Goal: Information Seeking & Learning: Learn about a topic

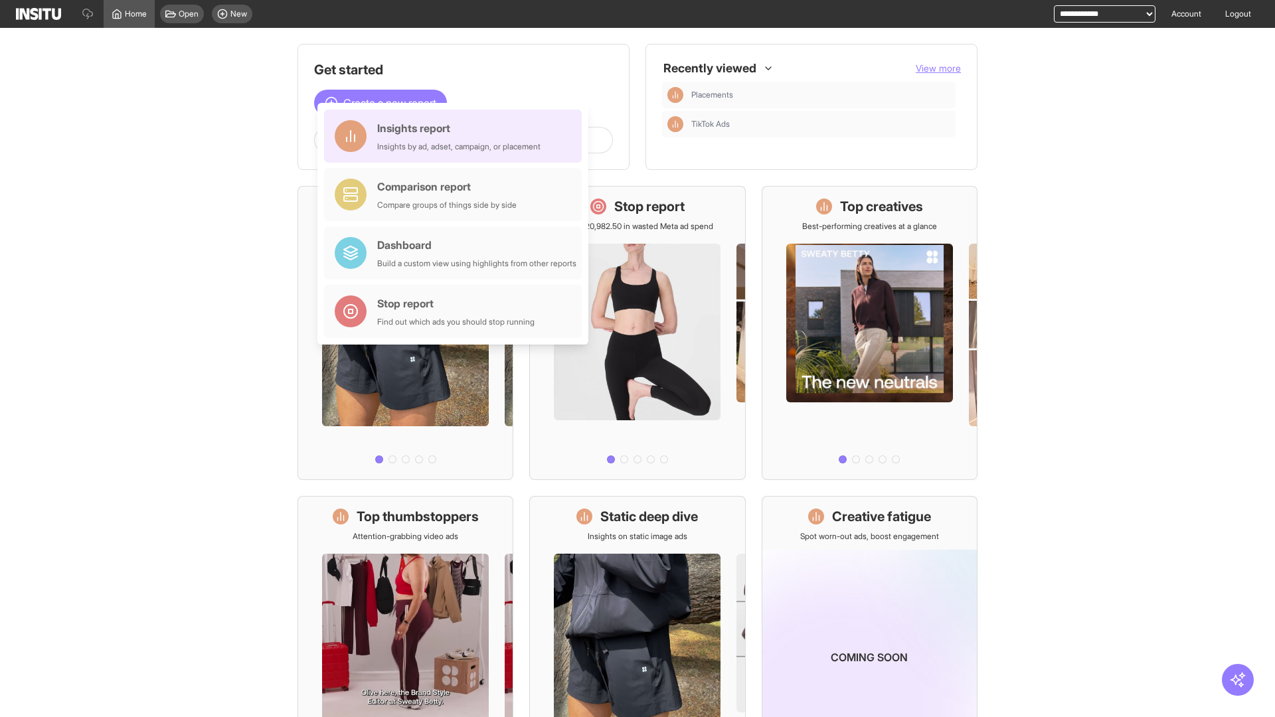
click at [456, 136] on div "Insights report Insights by ad, adset, campaign, or placement" at bounding box center [458, 136] width 163 height 32
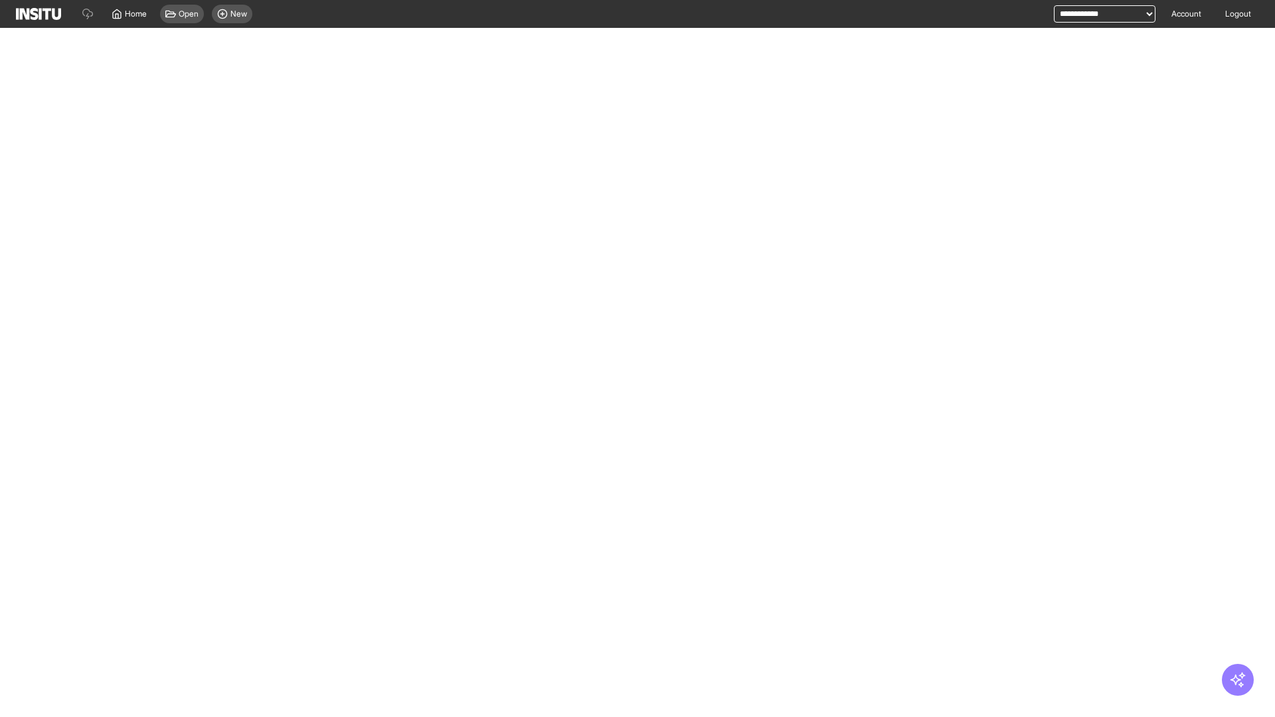
select select "**"
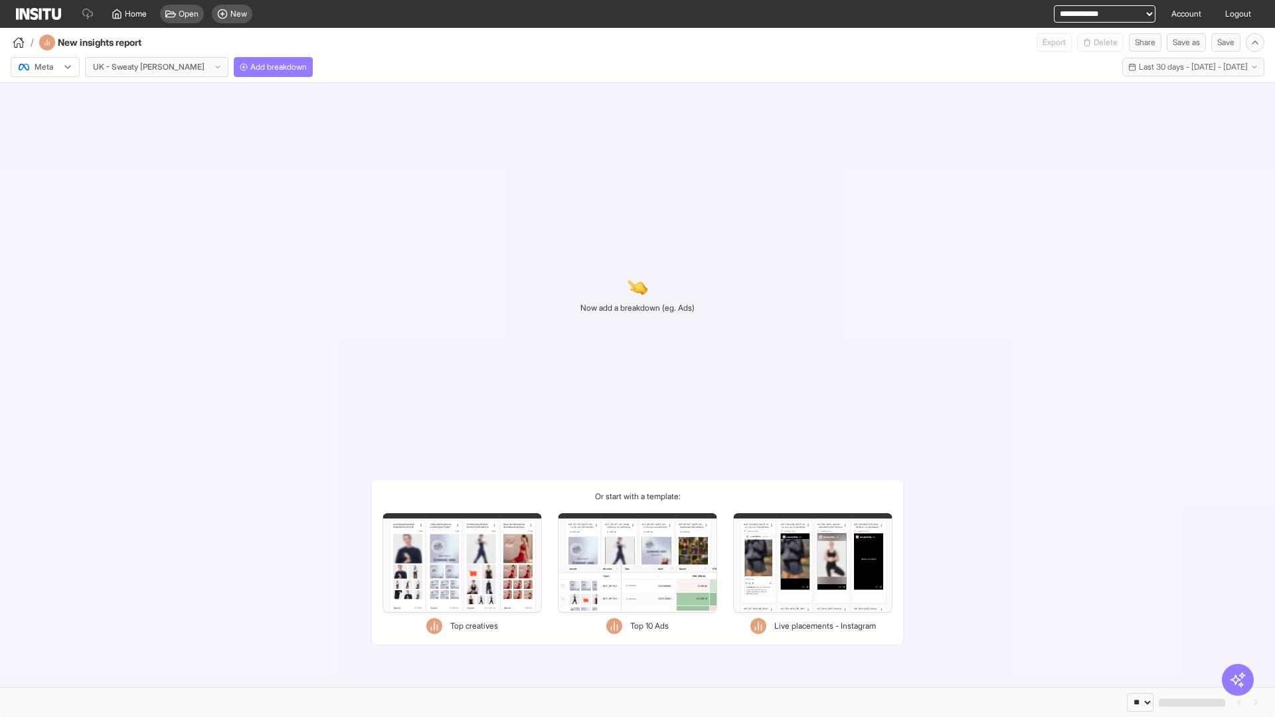
click at [45, 67] on div at bounding box center [35, 66] width 37 height 13
click at [44, 96] on span "Meta" at bounding box center [44, 96] width 18 height 12
click at [250, 67] on span "Add breakdown" at bounding box center [278, 67] width 56 height 11
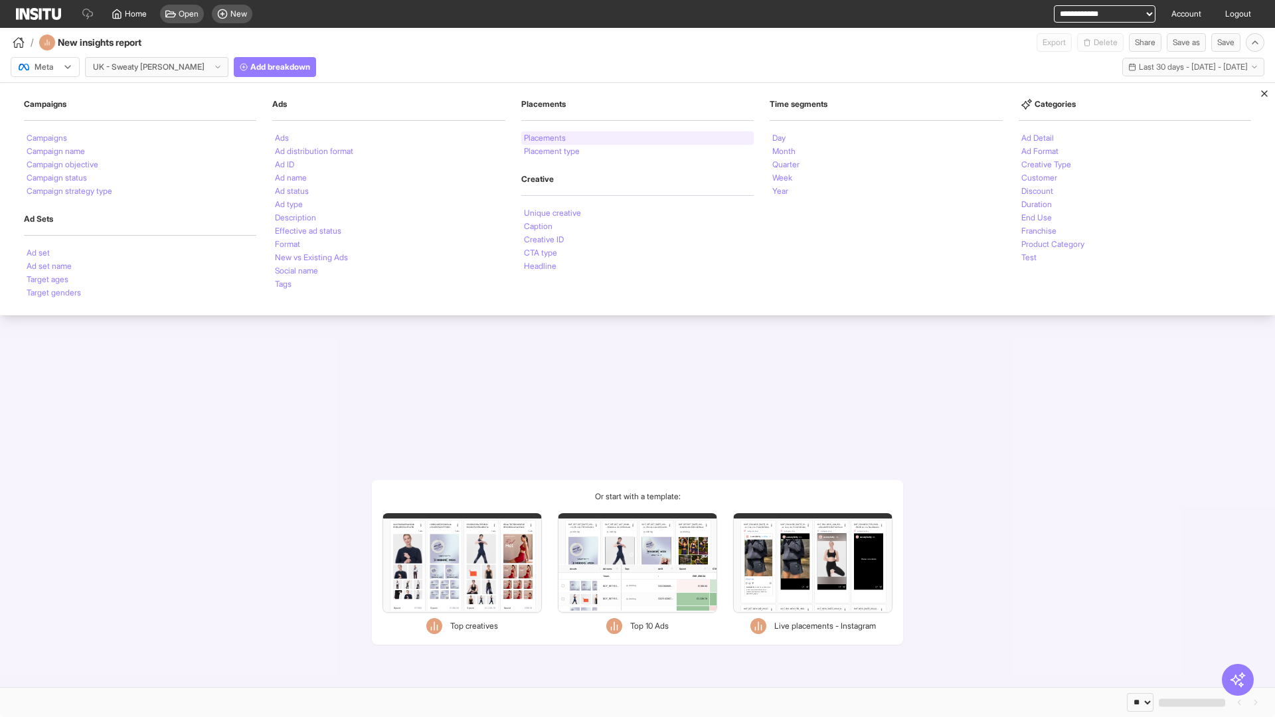
click at [546, 138] on li "Placements" at bounding box center [545, 138] width 42 height 8
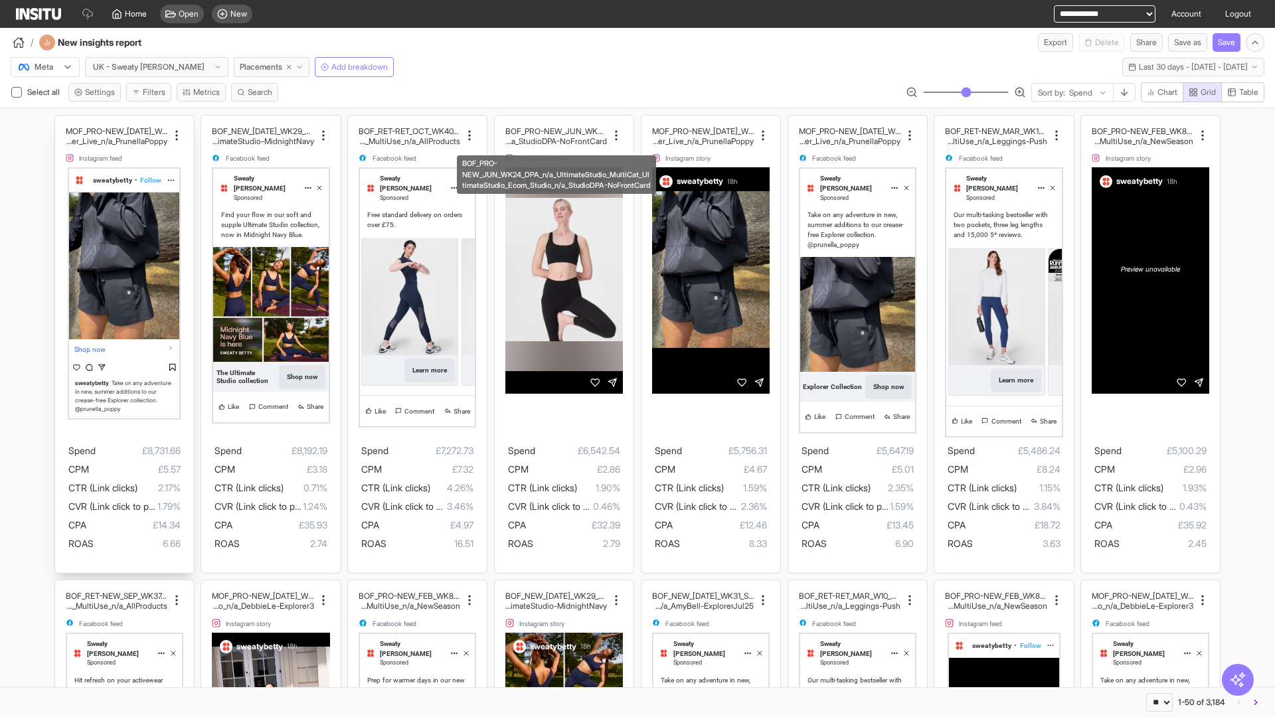
click at [61, 121] on div "MOF_PRO-NEW_JUL_WK30_Static_n/a_FullPrice_Multi Cat_Explorer_Influencer_Live_n/…" at bounding box center [124, 344] width 139 height 457
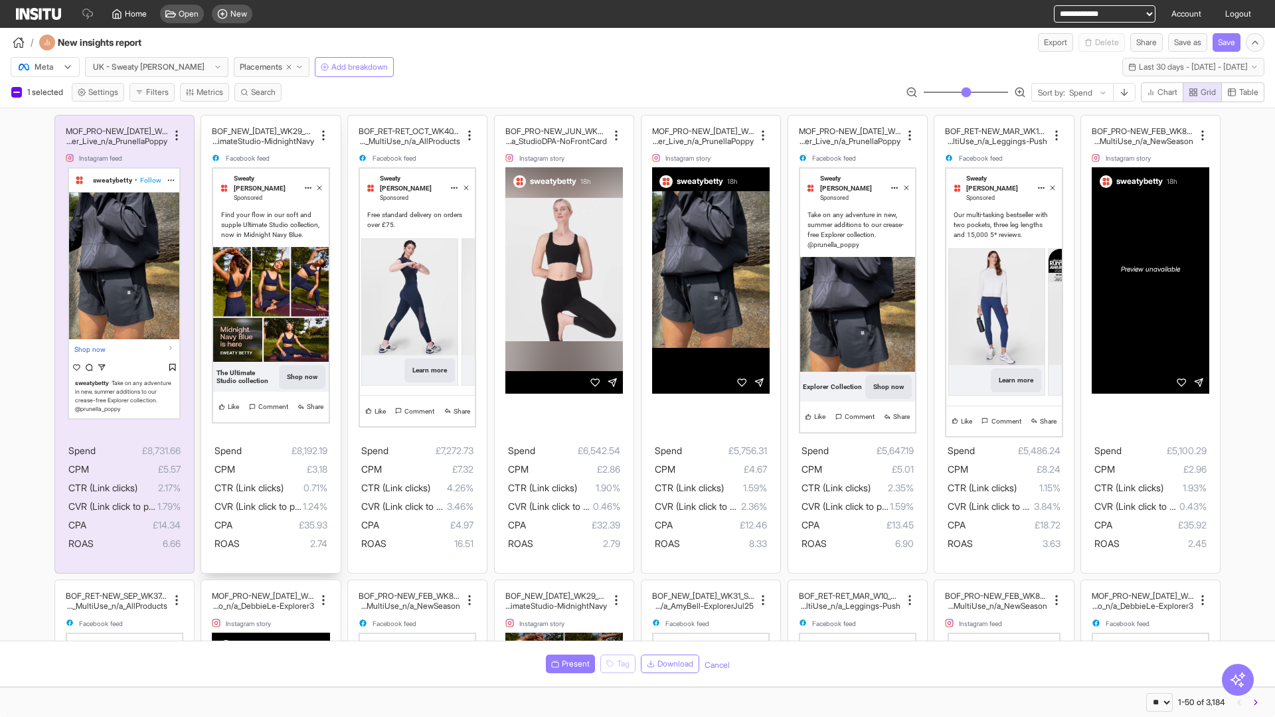
click at [208, 121] on div "BOF_NEW_JUL_WK29_Static_n/a_FullPrice_MultiCat_UltimateS tudio_Secondary_MultiU…" at bounding box center [270, 344] width 139 height 457
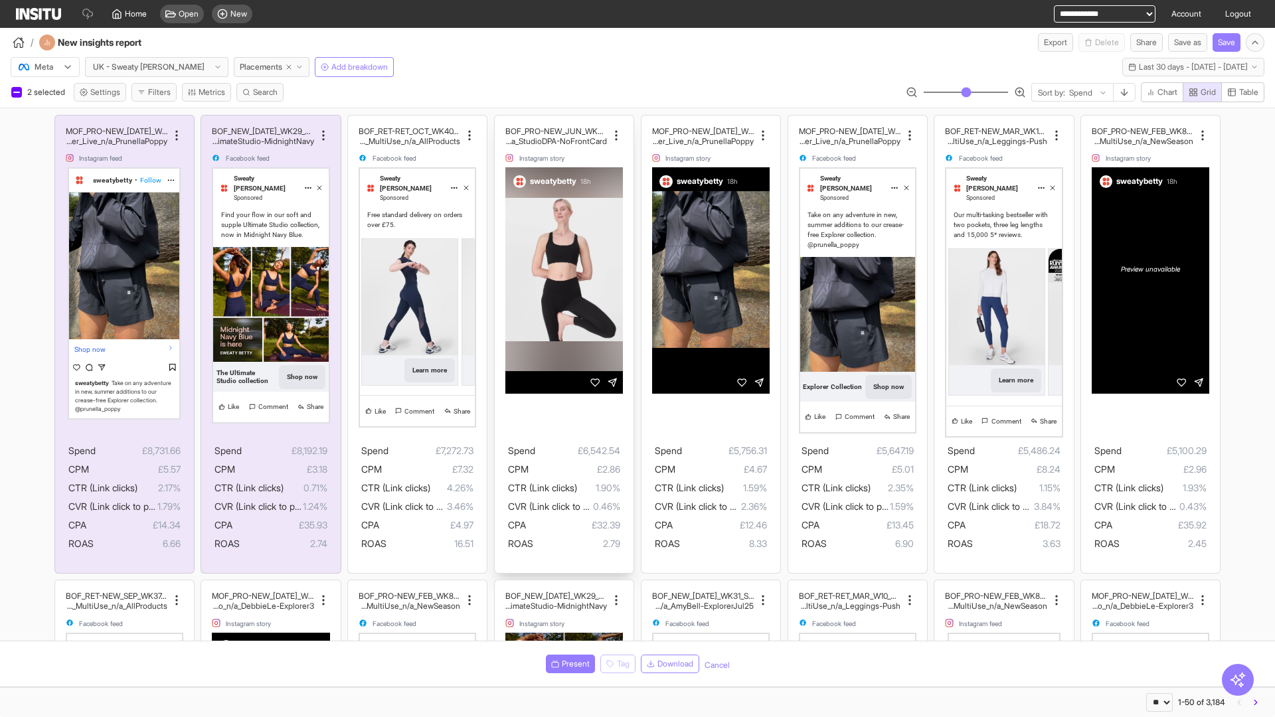
click at [501, 121] on div "BOF_PRO-NEW_JUN_WK24_DPA_n/a_UltimateStudio_MultiCat_ UltimateStudio_Ecom_Studi…" at bounding box center [564, 344] width 139 height 457
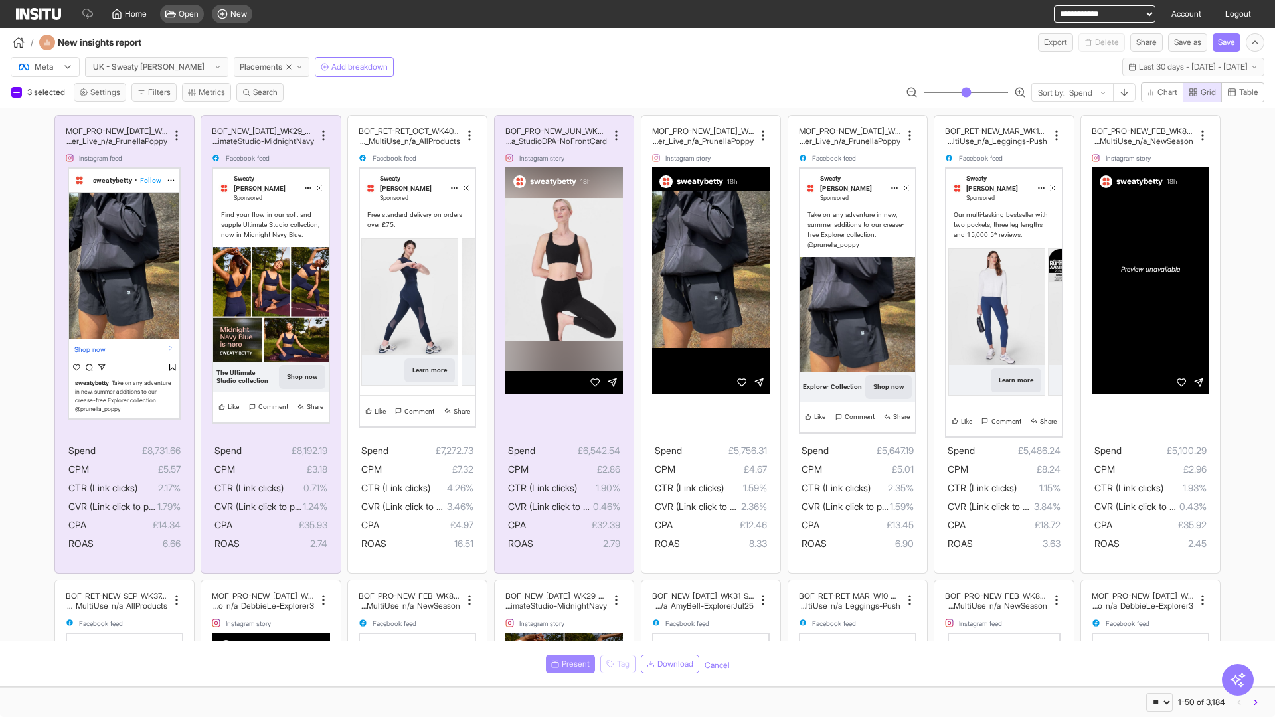
click at [568, 664] on span "Present" at bounding box center [576, 664] width 28 height 11
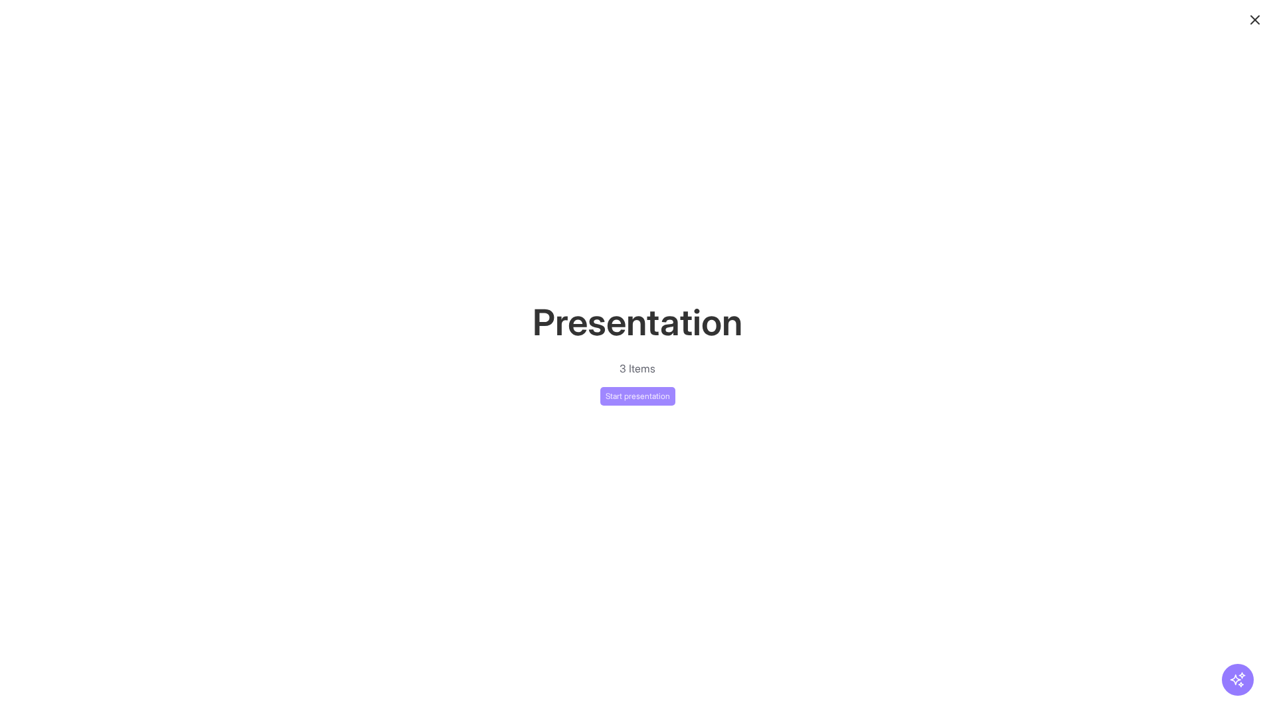
click at [637, 396] on button "Start presentation" at bounding box center [637, 396] width 75 height 19
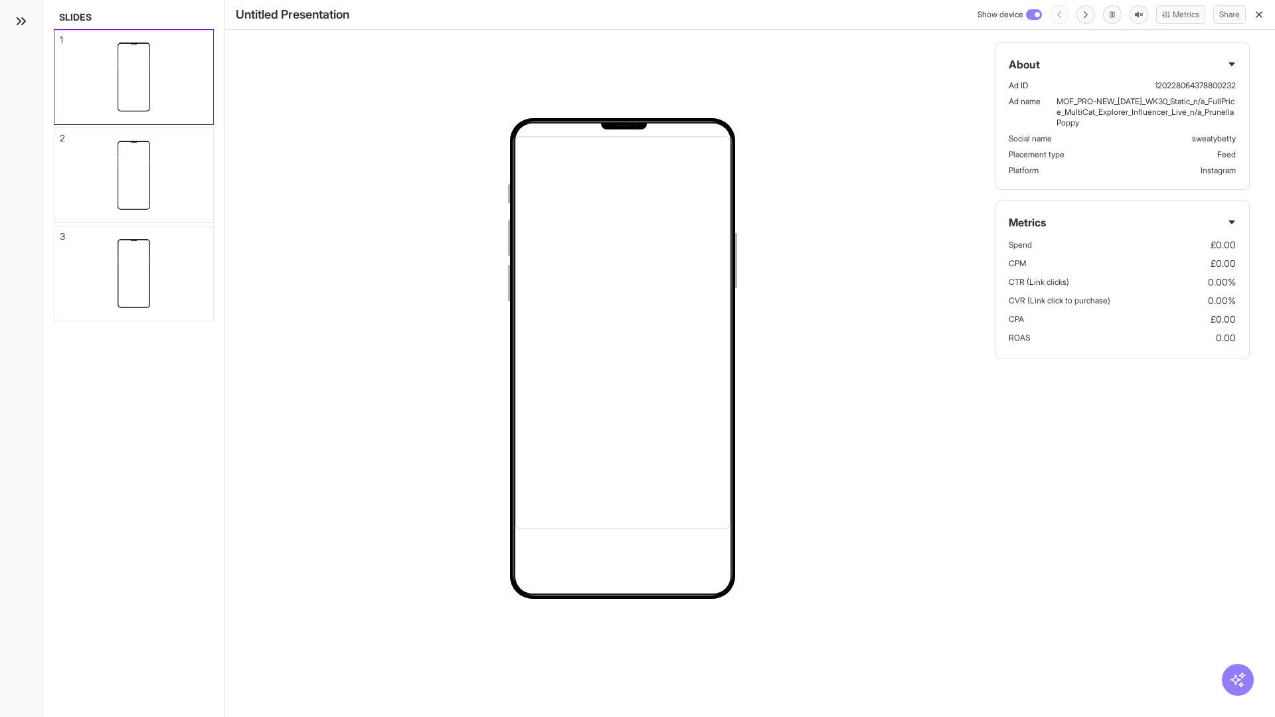
click at [60, 36] on div "1" at bounding box center [61, 39] width 3 height 9
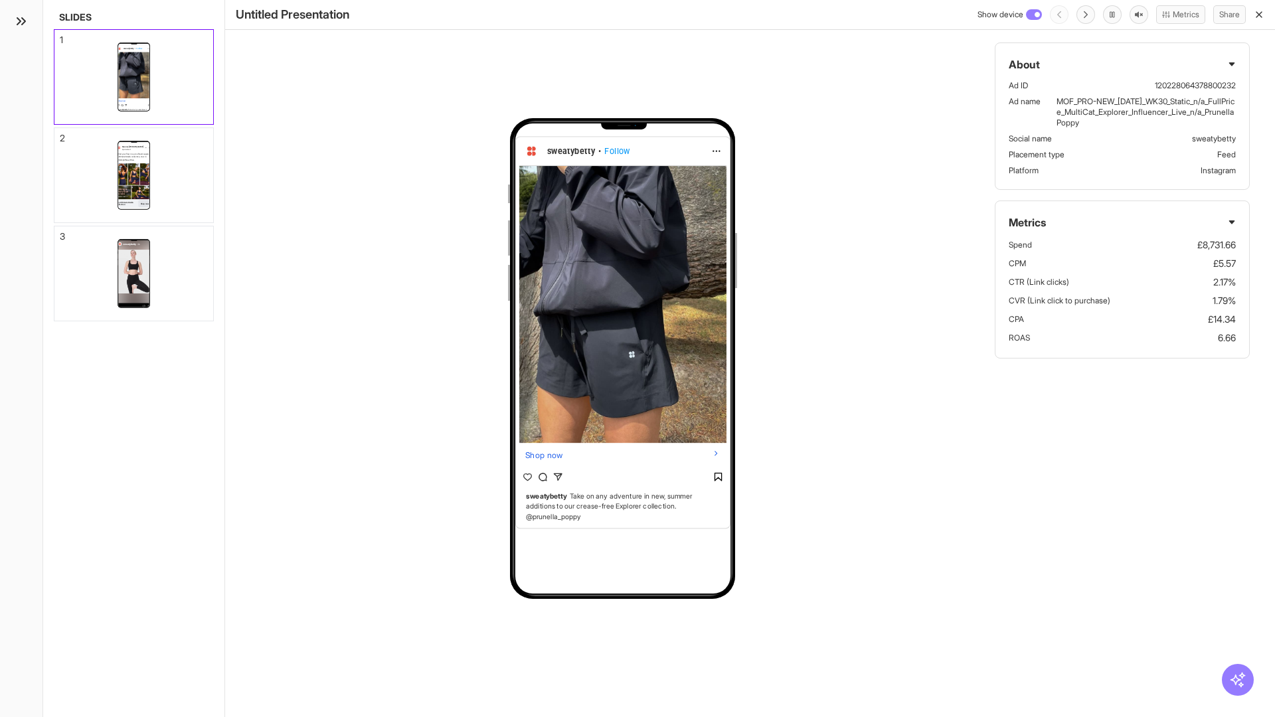
click at [60, 134] on div "2" at bounding box center [62, 137] width 5 height 9
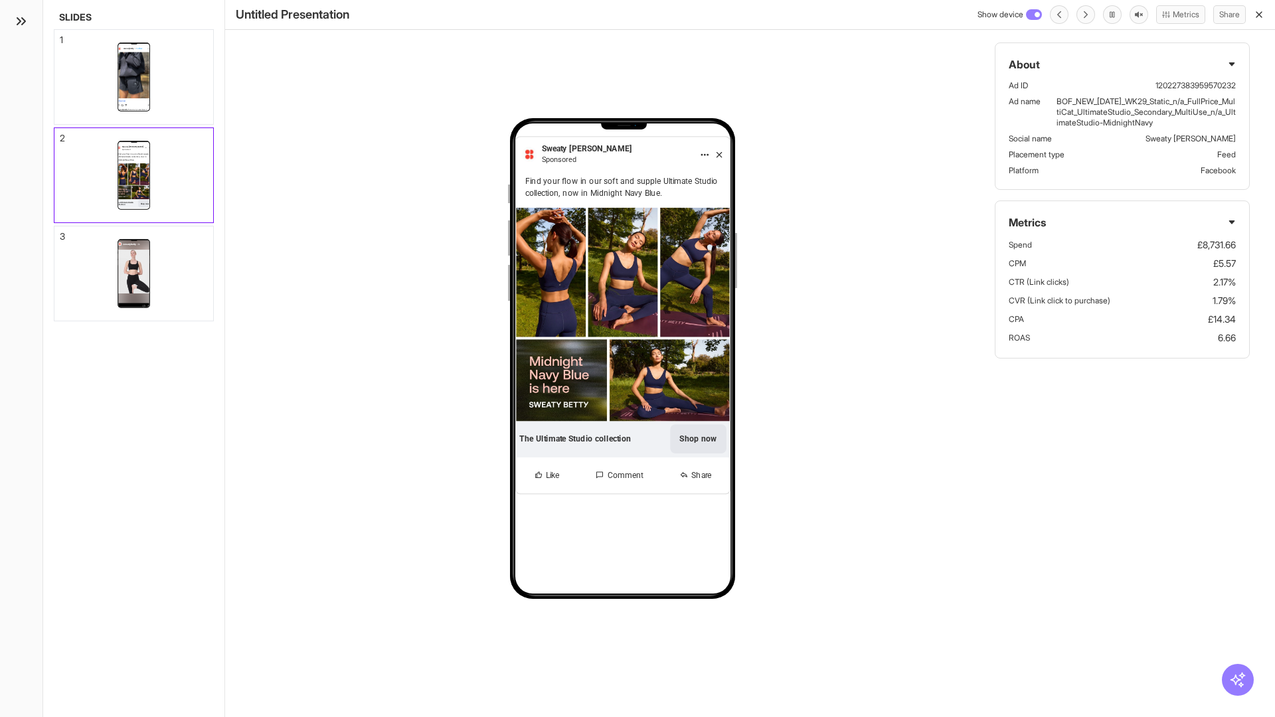
click at [60, 232] on div "3" at bounding box center [62, 236] width 5 height 9
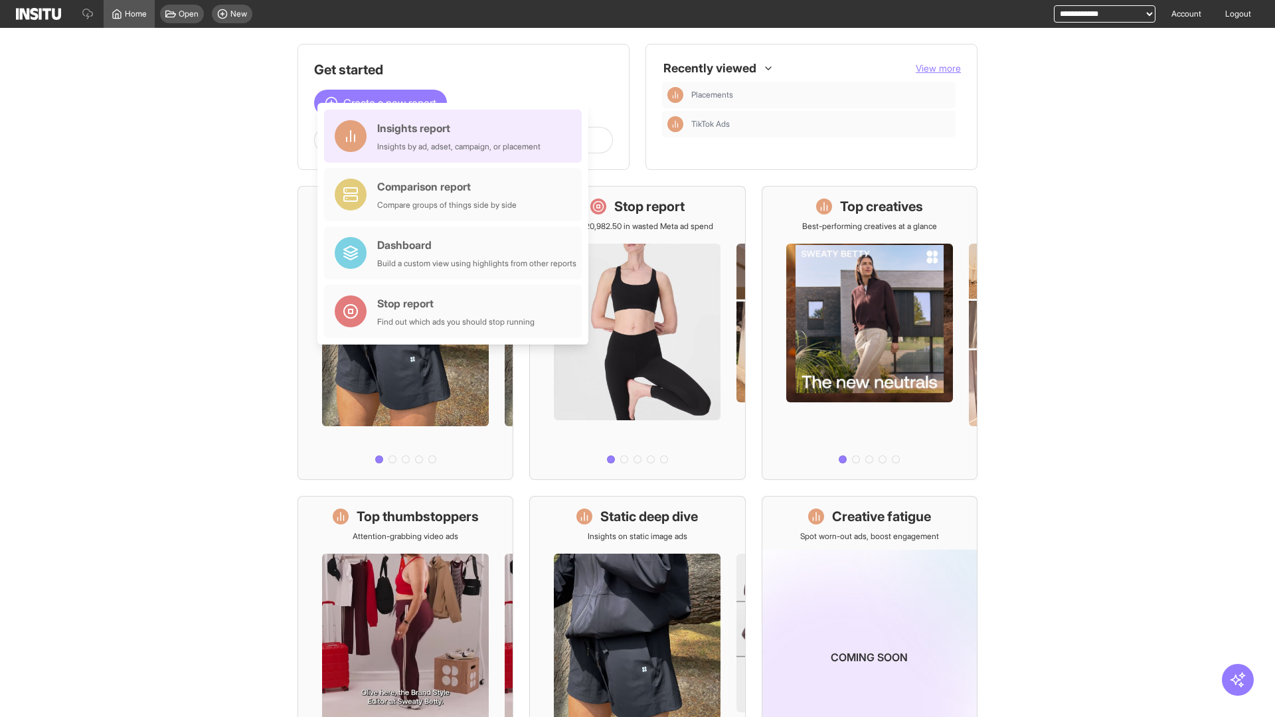
click at [456, 136] on div "Insights report Insights by ad, adset, campaign, or placement" at bounding box center [458, 136] width 163 height 32
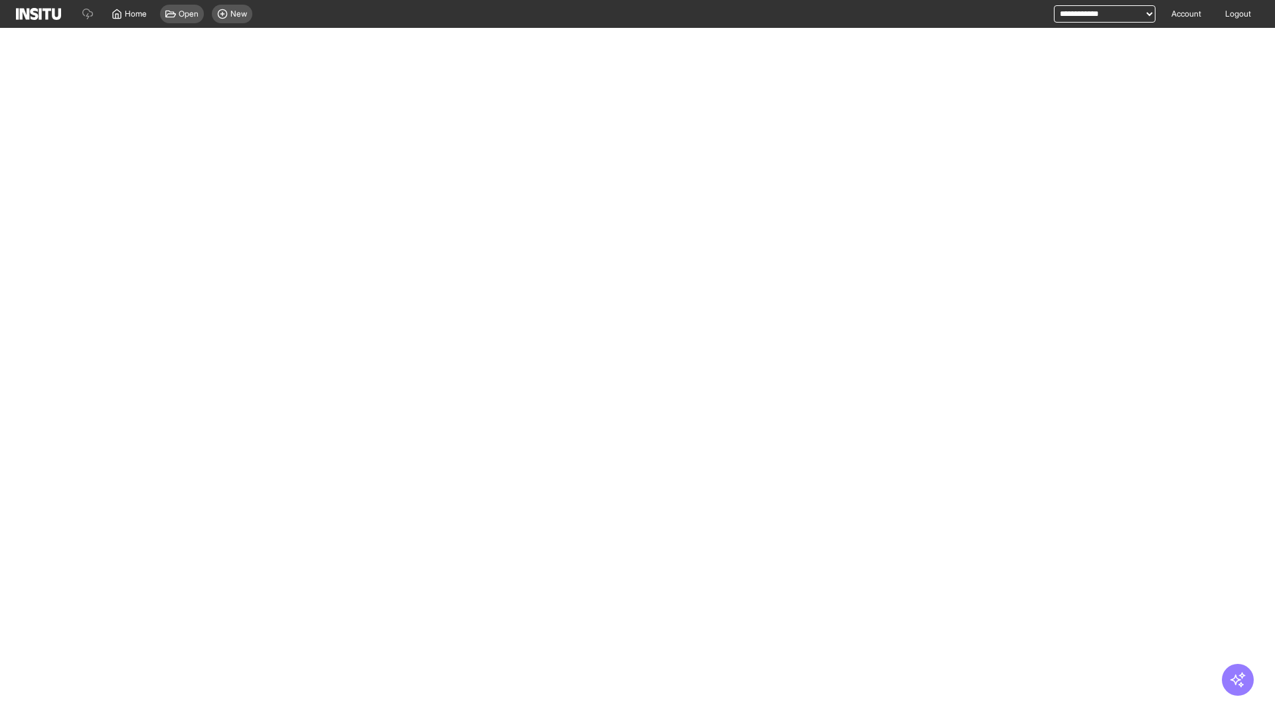
select select "**"
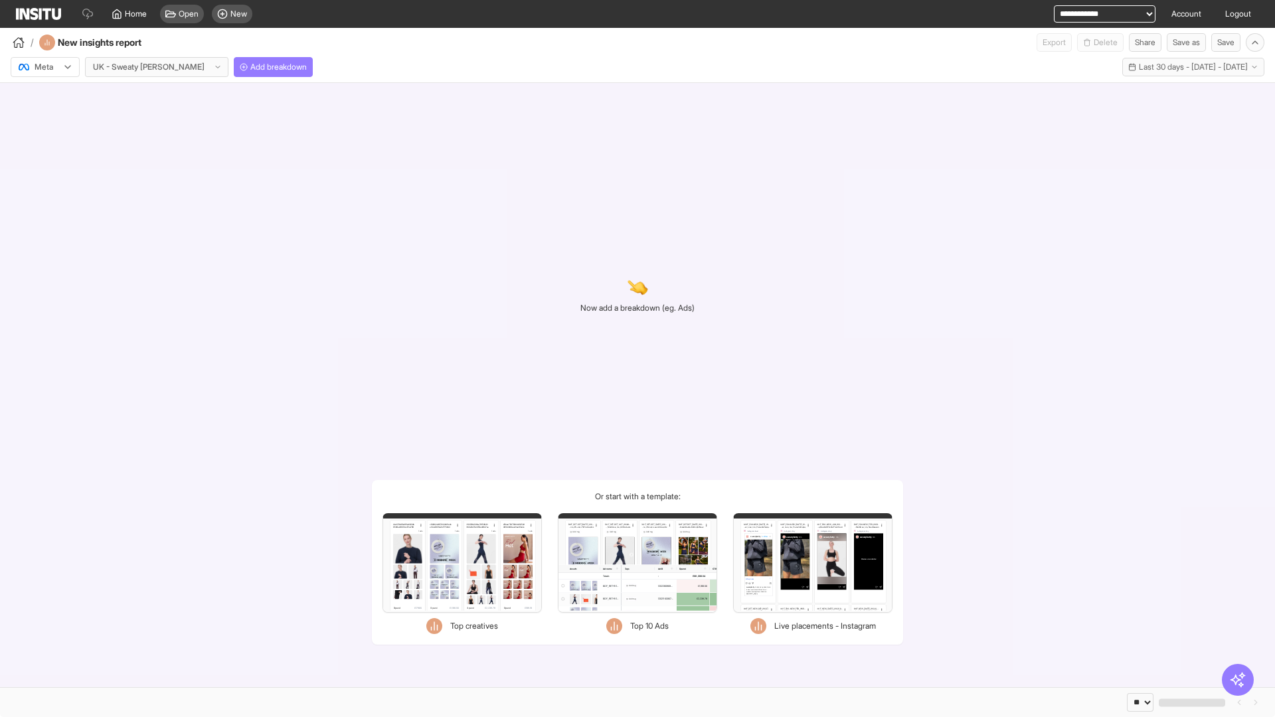
click at [45, 67] on div at bounding box center [35, 66] width 37 height 13
click at [44, 96] on span "Meta" at bounding box center [44, 96] width 18 height 12
click at [250, 67] on span "Add breakdown" at bounding box center [278, 67] width 56 height 11
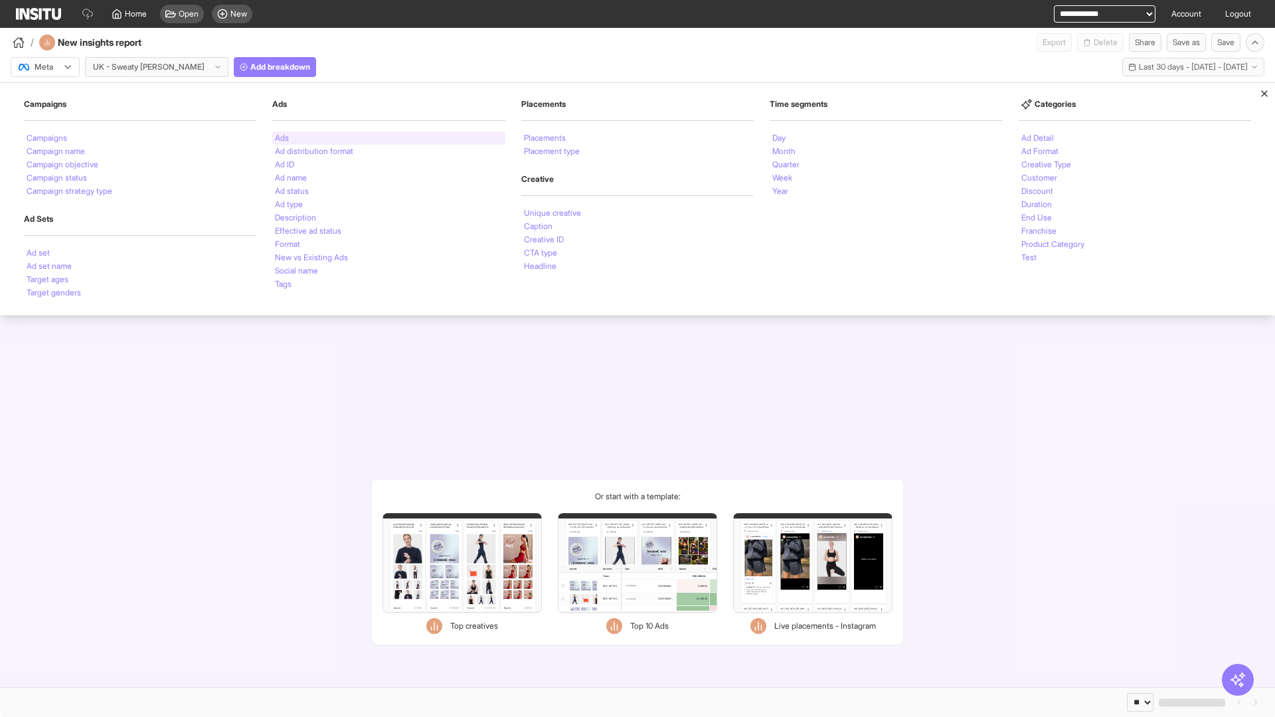
click at [281, 138] on li "Ads" at bounding box center [282, 138] width 14 height 8
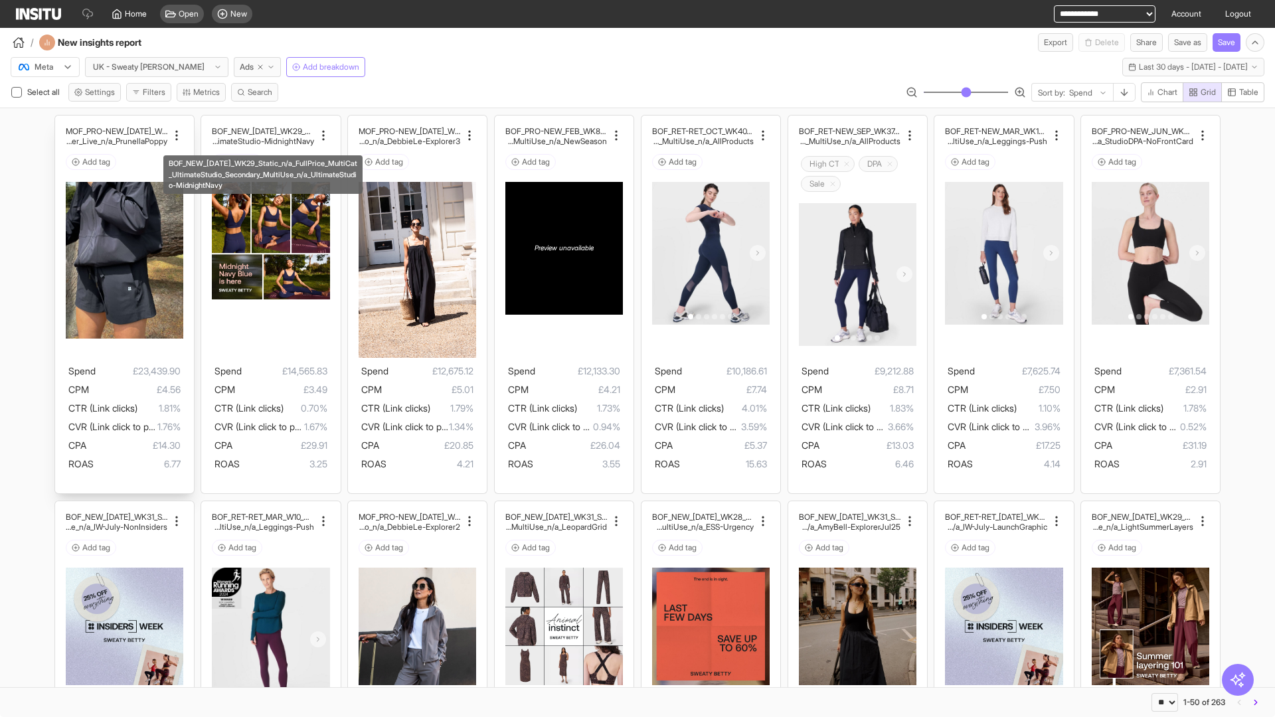
click at [61, 121] on div "MOF_PRO-NEW_JUL_WK30_Static_n/a_FullPrice_Multi Cat_Explorer_Influencer_Live_n/…" at bounding box center [124, 305] width 139 height 378
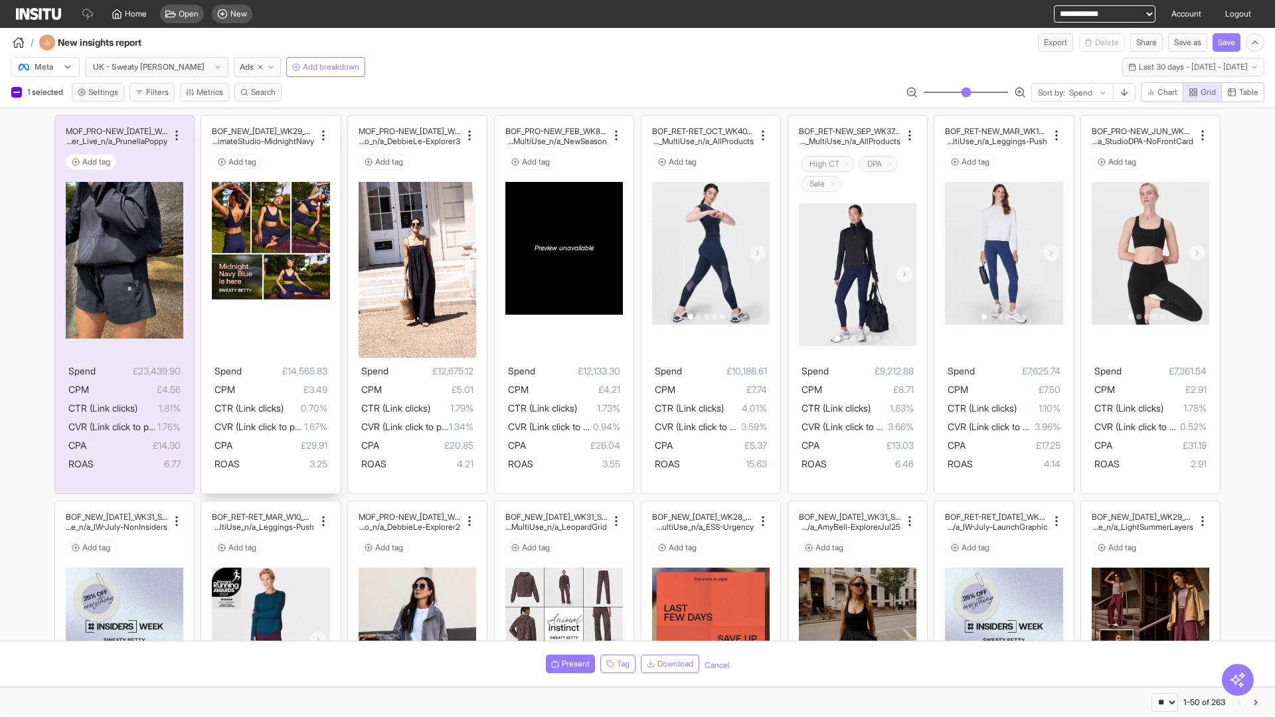
click at [208, 121] on div "BOF_NEW_JUL_WK29_Static_n/a_FullPrice_MultiCat_UltimateS tudio_Secondary_MultiU…" at bounding box center [270, 305] width 139 height 378
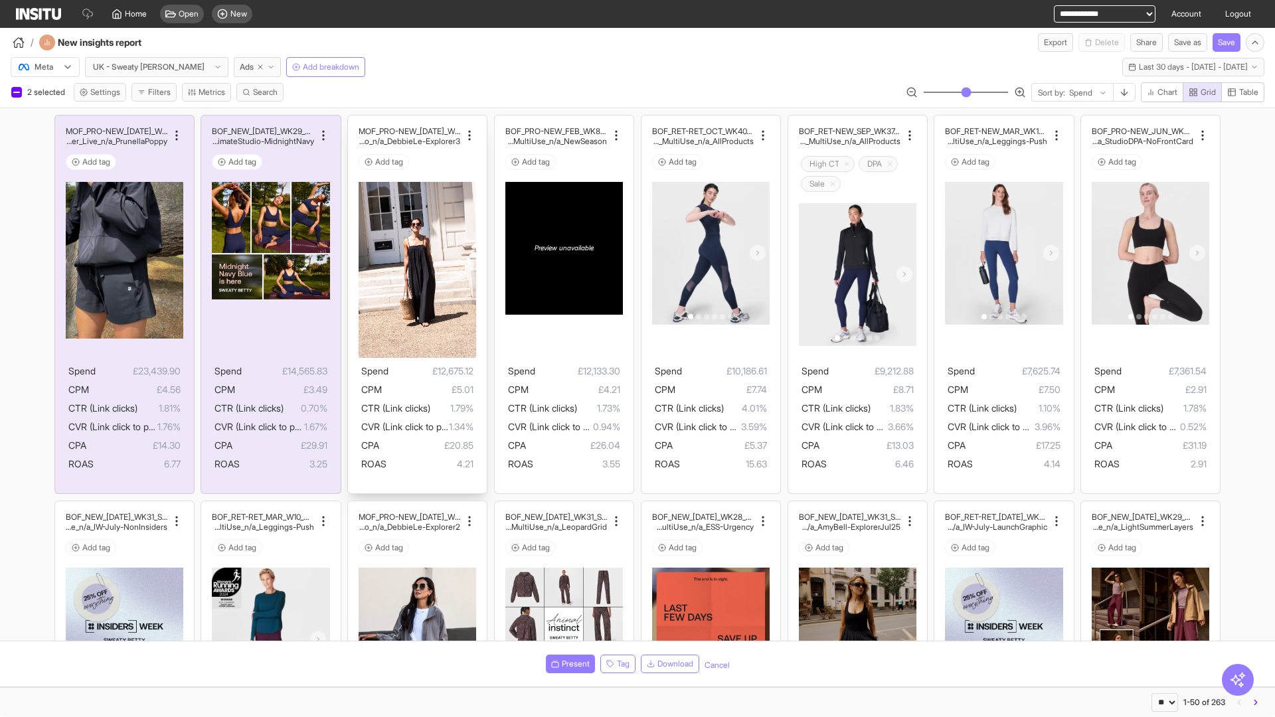
click at [355, 121] on div "MOF_PRO-NEW_JUL_WK29_Static_n/a_FullPrice_MultiCat_Ul timateStudio_Influencer_S…" at bounding box center [417, 305] width 139 height 378
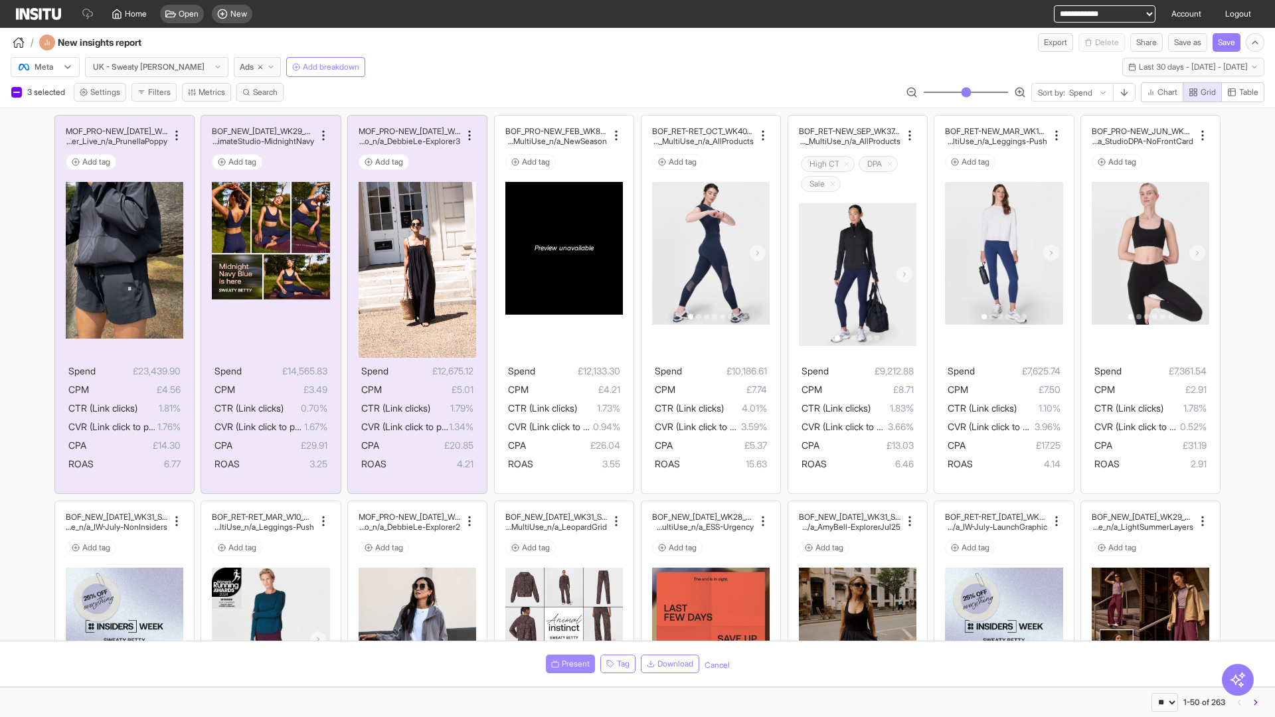
click at [568, 664] on span "Present" at bounding box center [576, 664] width 28 height 11
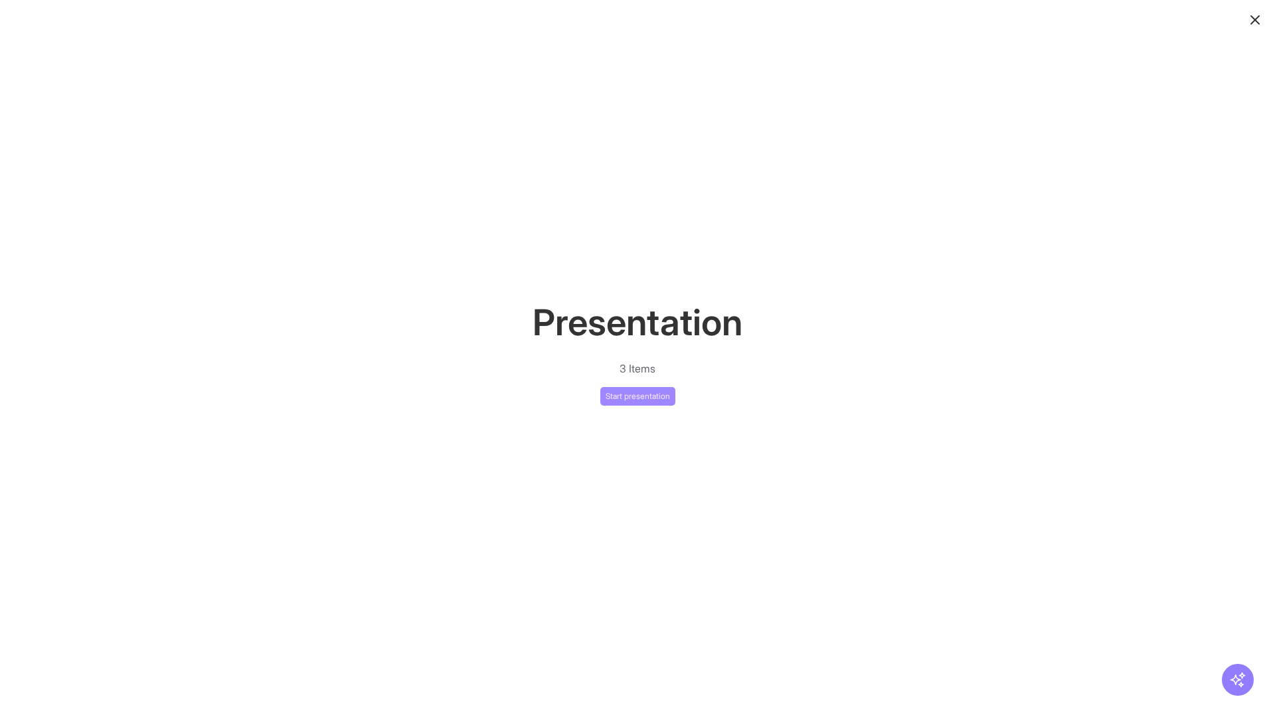
click at [637, 396] on button "Start presentation" at bounding box center [637, 396] width 75 height 19
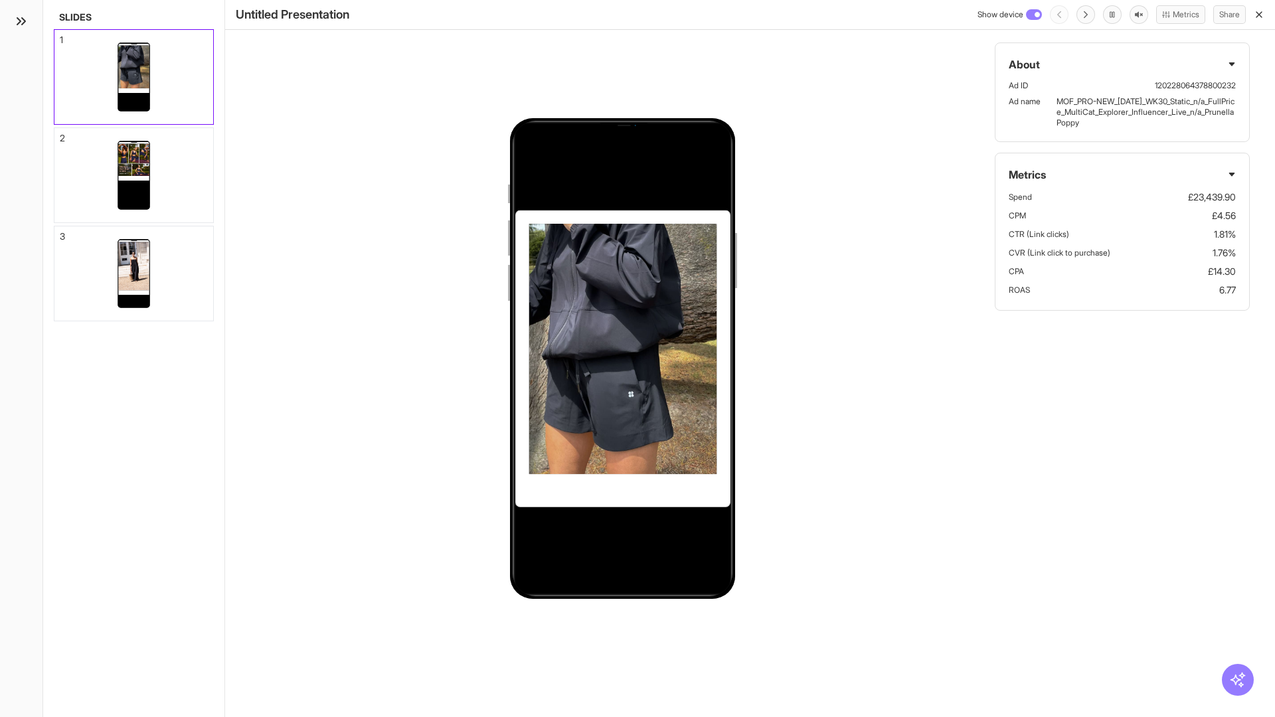
click at [60, 36] on div "1" at bounding box center [61, 39] width 3 height 9
click at [60, 134] on div "2" at bounding box center [62, 137] width 5 height 9
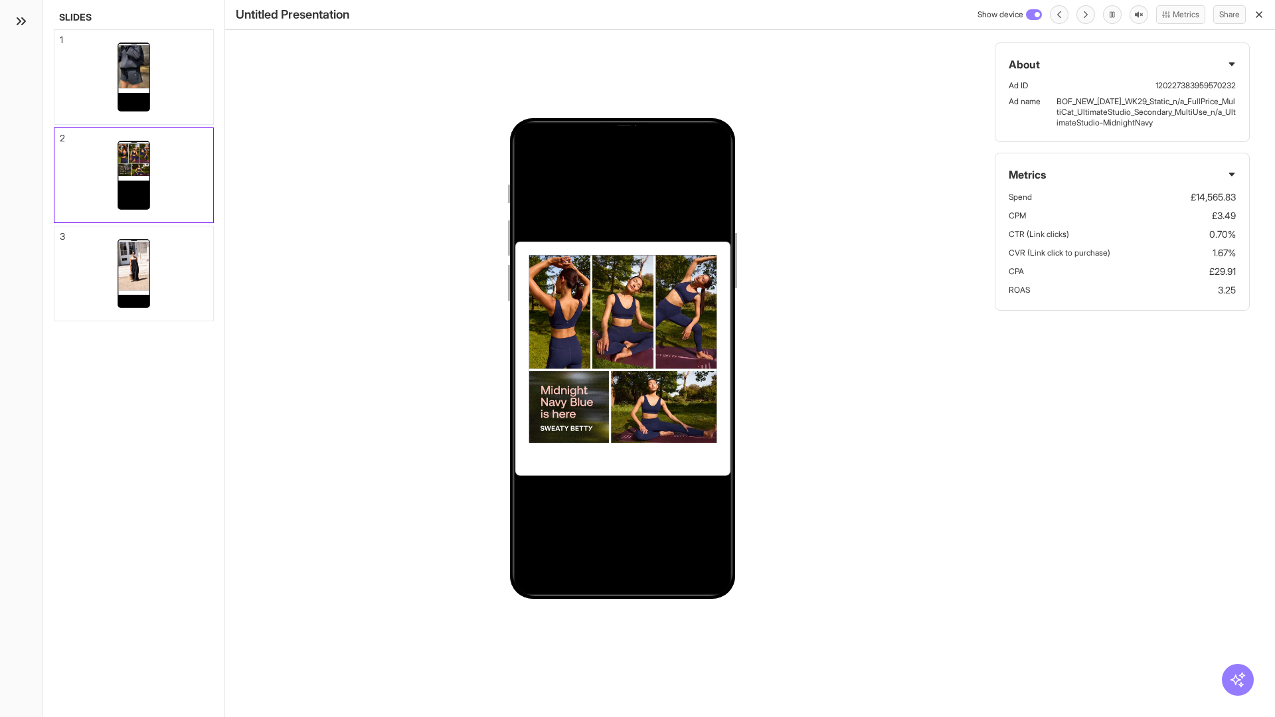
click at [60, 232] on div "3" at bounding box center [62, 236] width 5 height 9
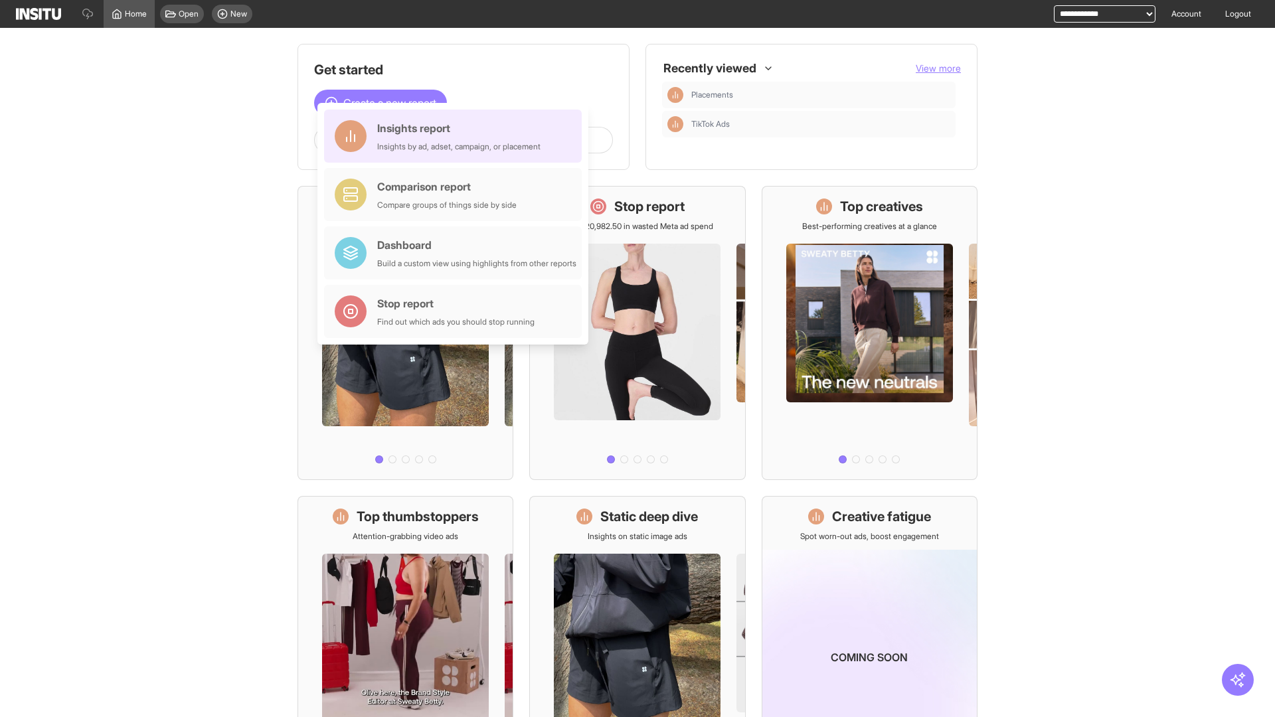
click at [456, 136] on div "Insights report Insights by ad, adset, campaign, or placement" at bounding box center [458, 136] width 163 height 32
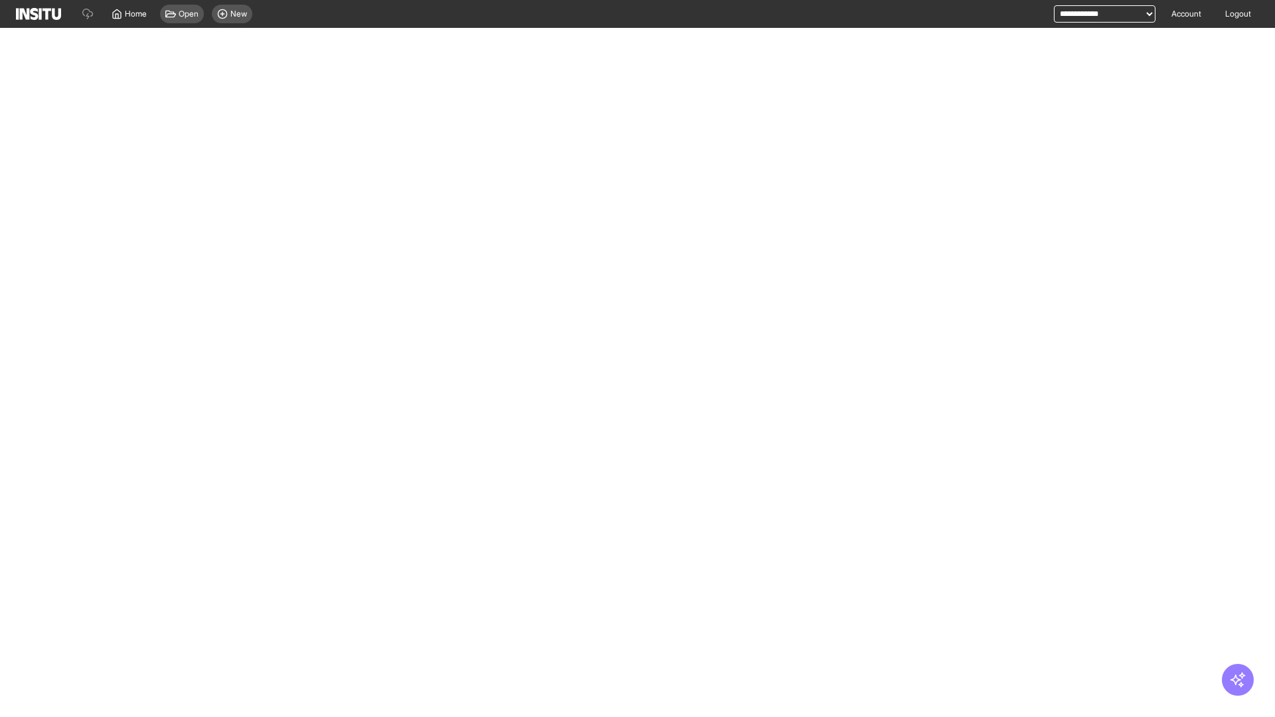
select select "**"
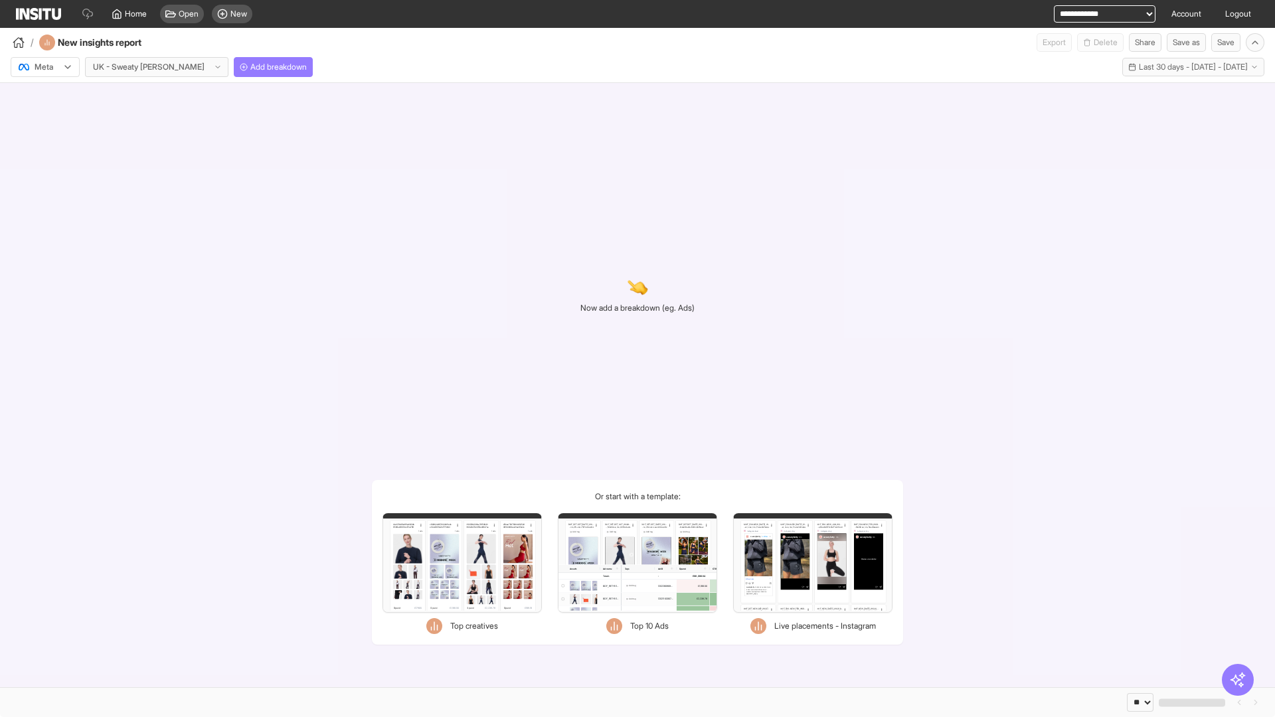
click at [45, 67] on div at bounding box center [35, 66] width 37 height 13
click at [44, 96] on span "Meta" at bounding box center [44, 96] width 18 height 12
click at [250, 67] on span "Add breakdown" at bounding box center [278, 67] width 56 height 11
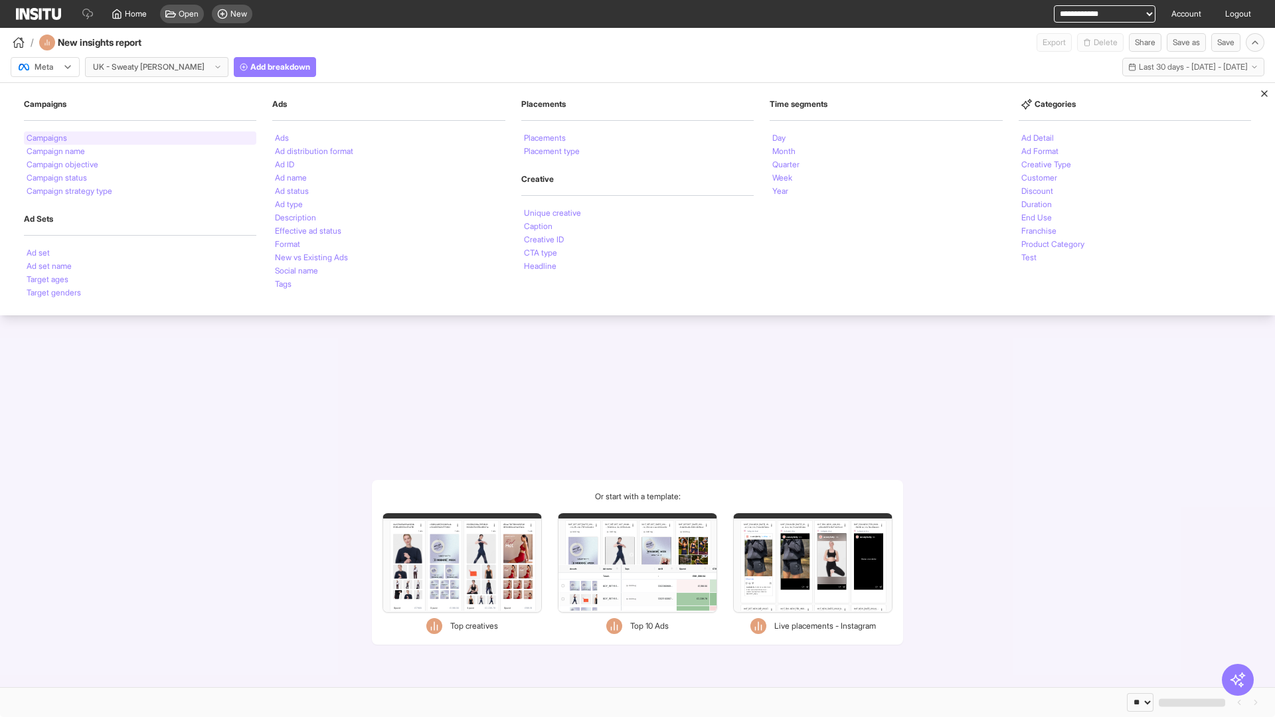
click at [48, 138] on li "Campaigns" at bounding box center [47, 138] width 40 height 8
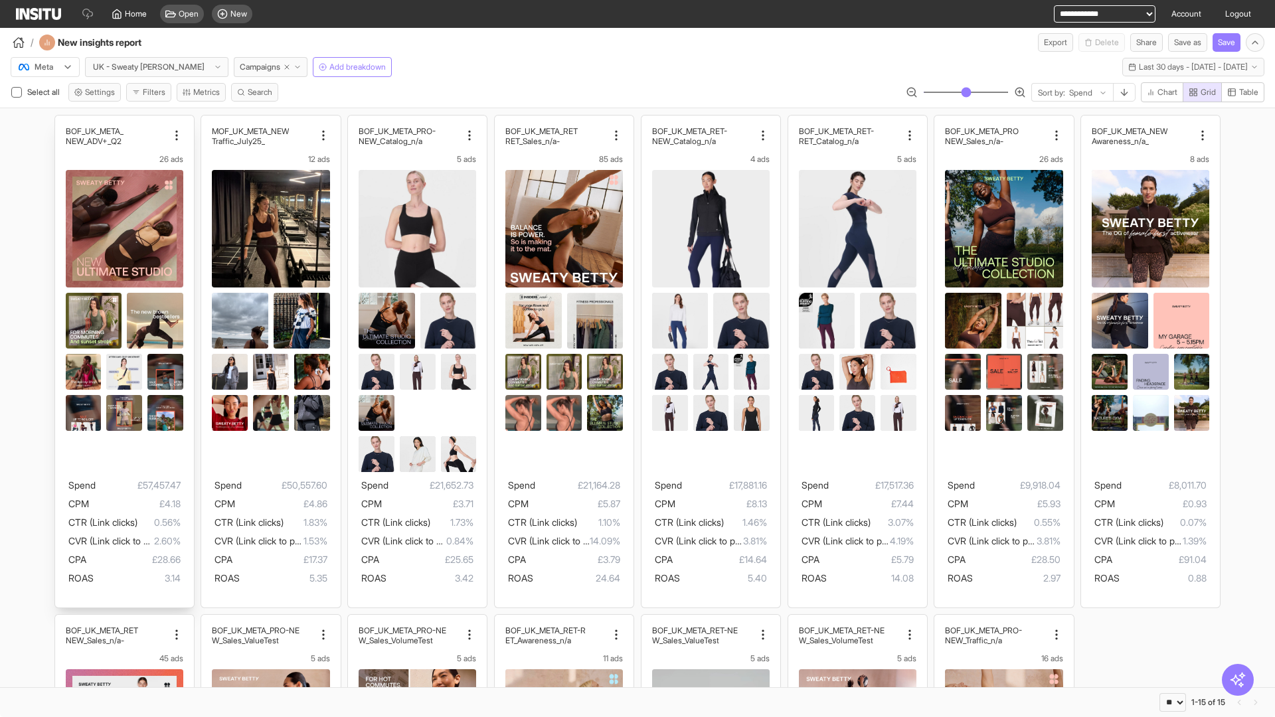
click at [61, 121] on div "BOF_UK_META_ NEW_ADV+_Q2 26 ads Spend £57,457.47 CPM £4.18 CTR (Link clicks) 0.…" at bounding box center [124, 362] width 139 height 492
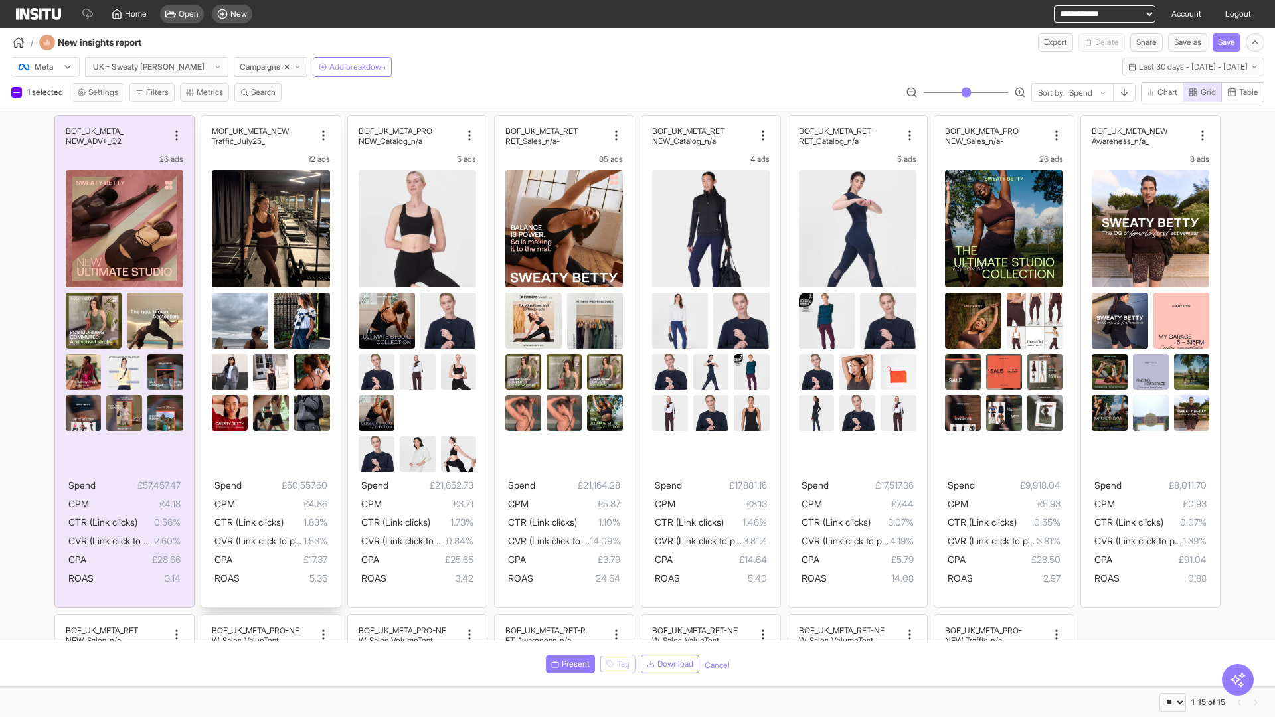
click at [208, 121] on div "MOF_UK_META_NEW _Traffic_July25 12 ads Spend £50,557.60 CPM £4.86 CTR (Link cli…" at bounding box center [270, 362] width 139 height 492
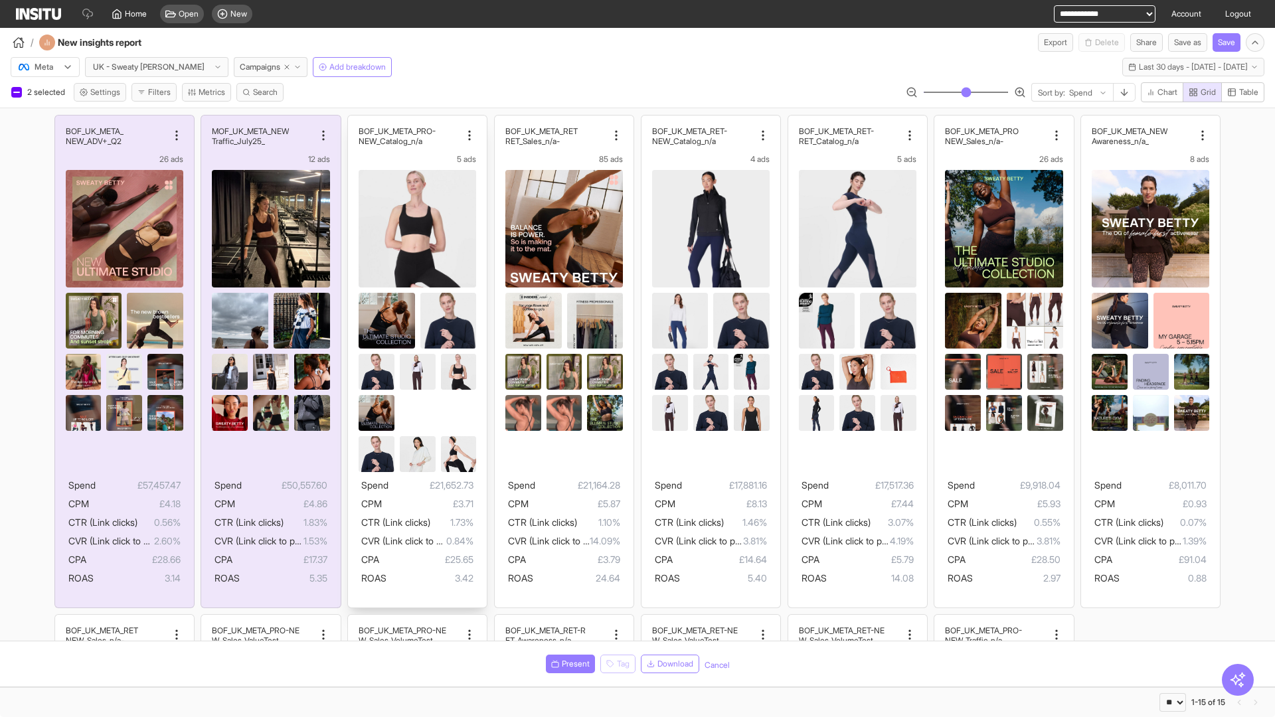
click at [355, 121] on div "BOF_UK_META_PRO- NEW_Catalog_n/a 5 ads Spend £21,652.73 CPM £3.71 CTR (Link cli…" at bounding box center [417, 362] width 139 height 492
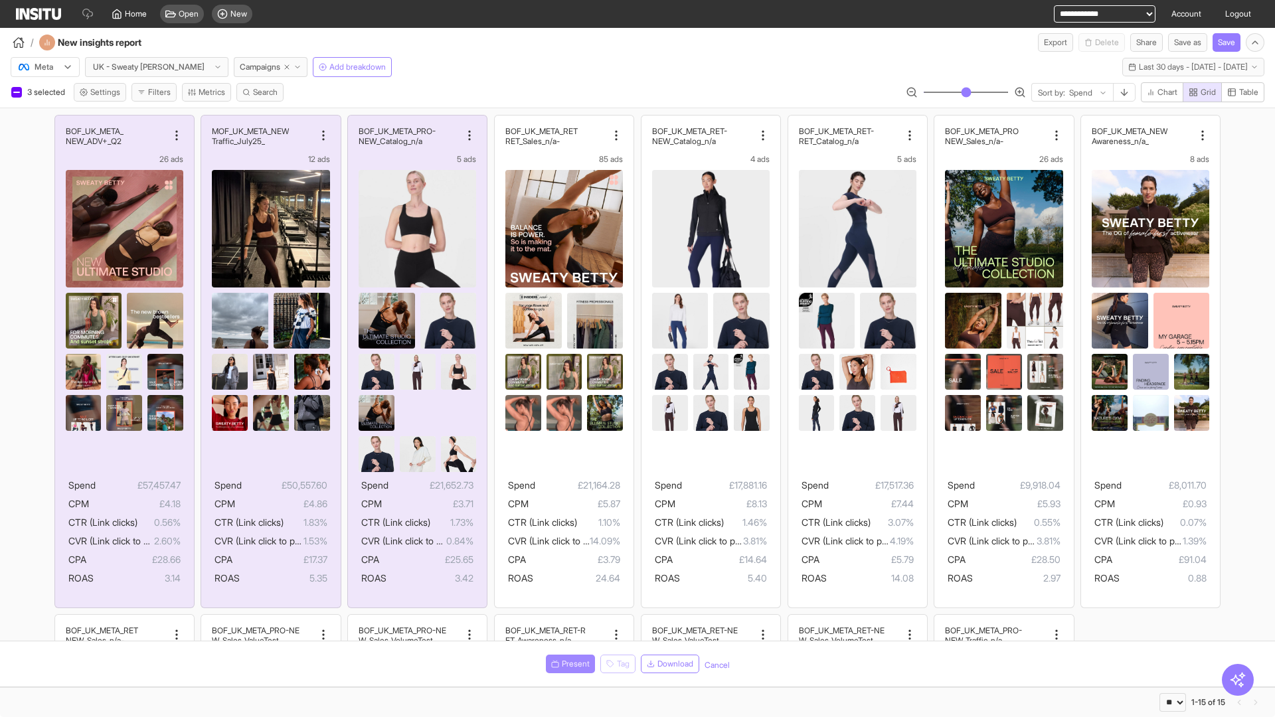
click at [568, 664] on span "Present" at bounding box center [576, 664] width 28 height 11
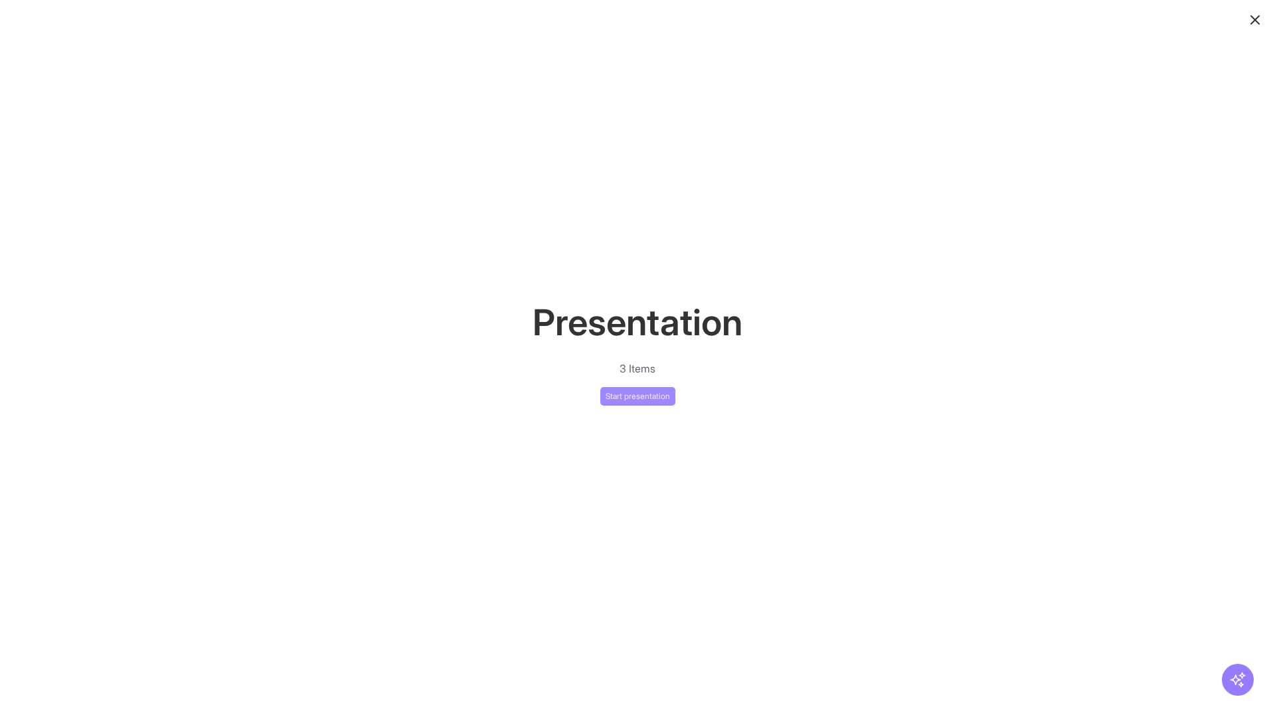
click at [637, 396] on button "Start presentation" at bounding box center [637, 396] width 75 height 19
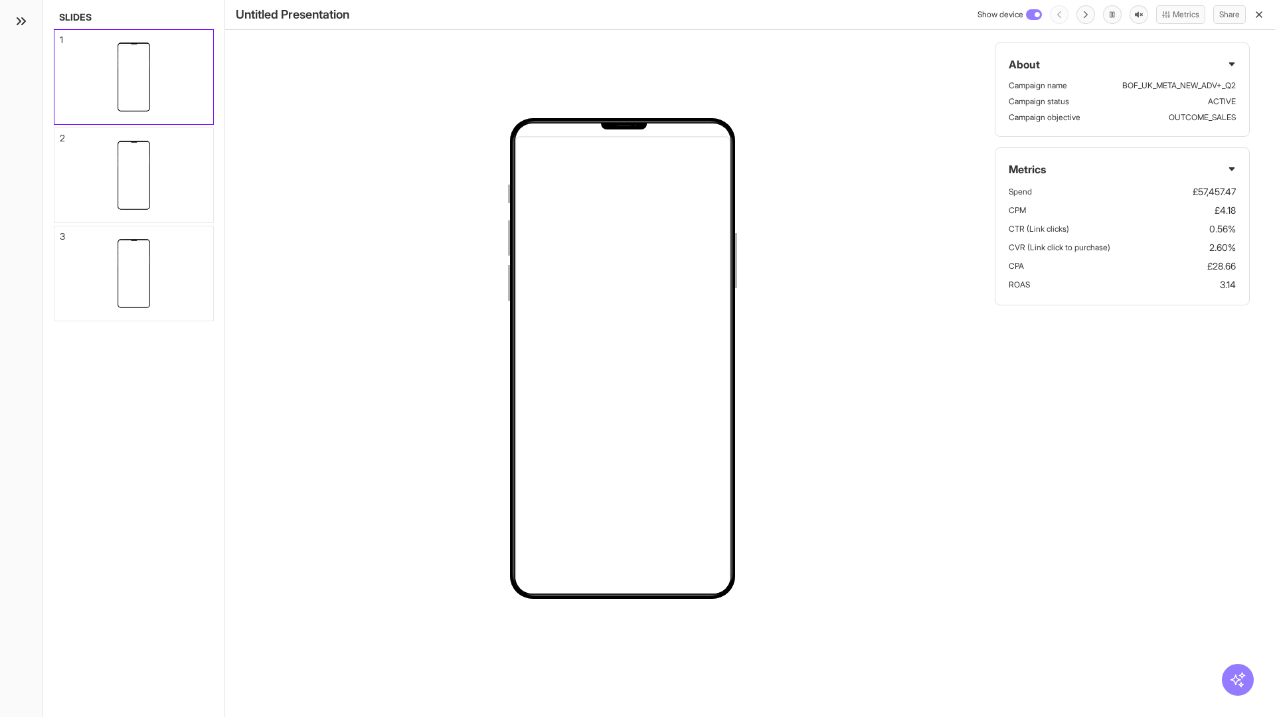
click at [60, 36] on div "1" at bounding box center [61, 39] width 3 height 9
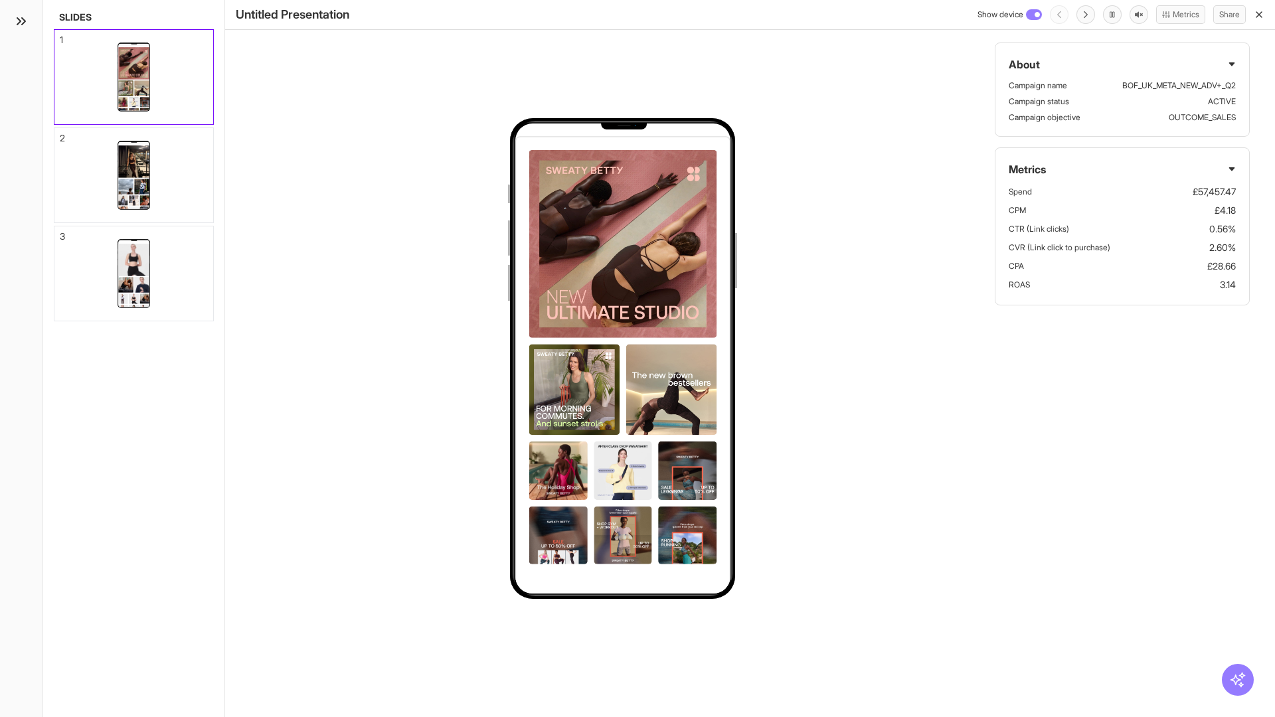
click at [60, 134] on div "2" at bounding box center [62, 137] width 5 height 9
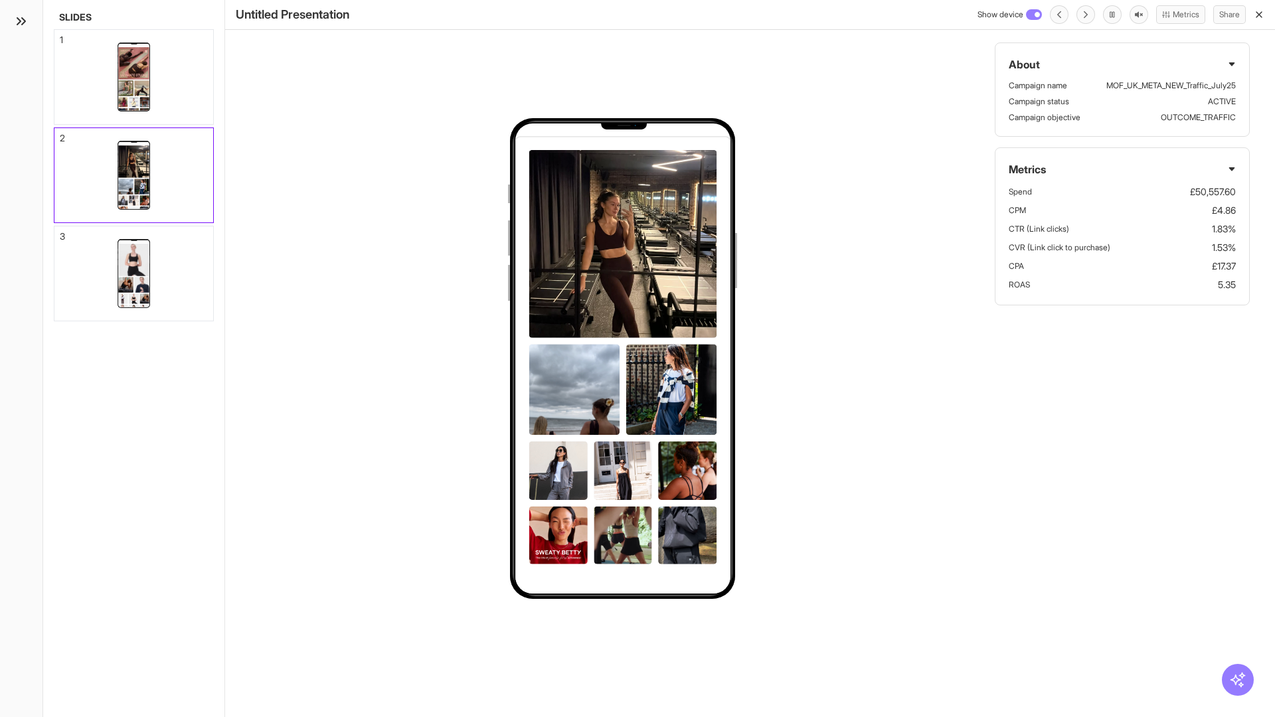
click at [60, 232] on div "3" at bounding box center [62, 236] width 5 height 9
